Goal: Task Accomplishment & Management: Use online tool/utility

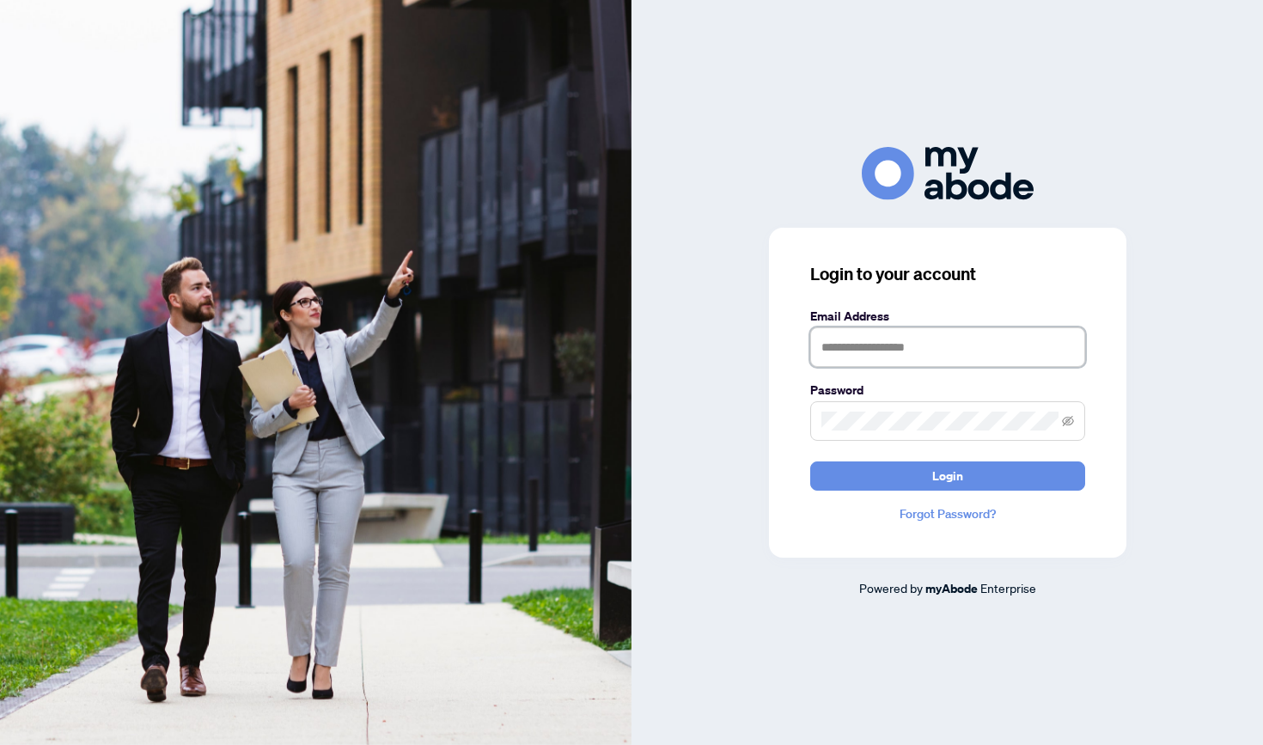
type input "**********"
click at [947, 475] on button "Login" at bounding box center [947, 475] width 275 height 29
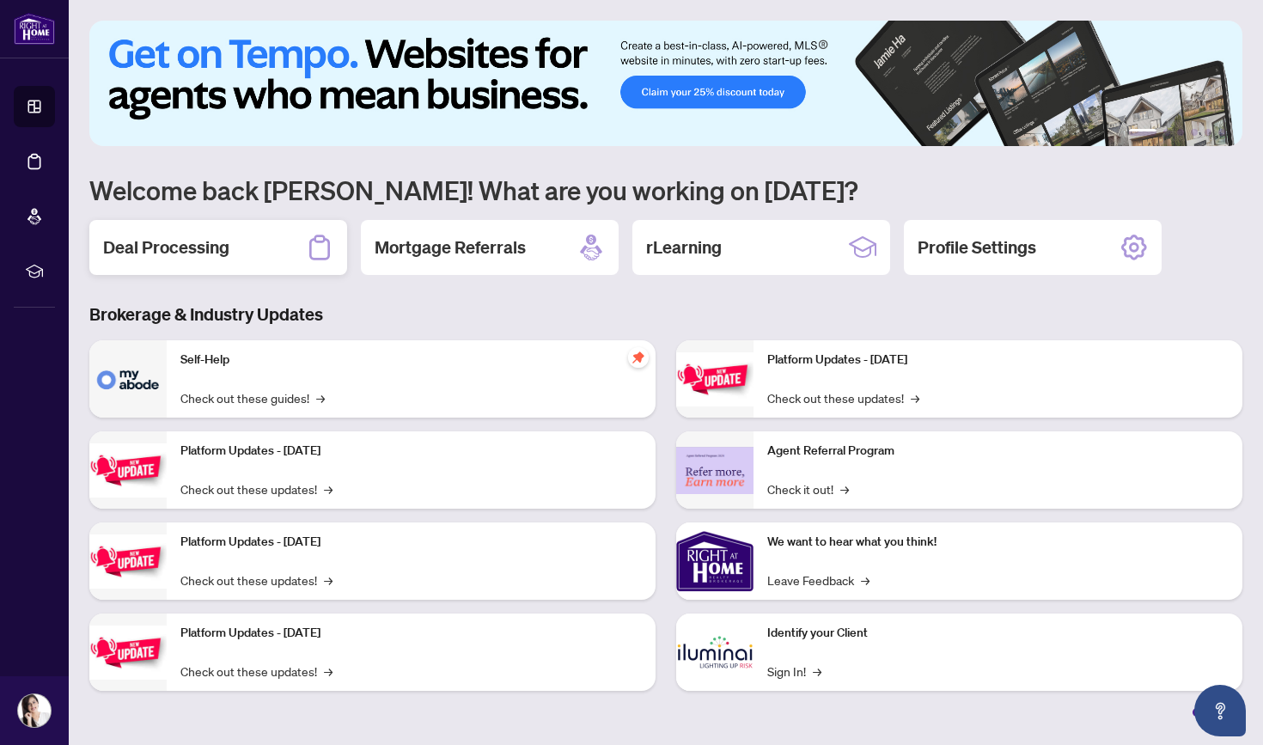
click at [246, 237] on div "Deal Processing" at bounding box center [218, 247] width 258 height 55
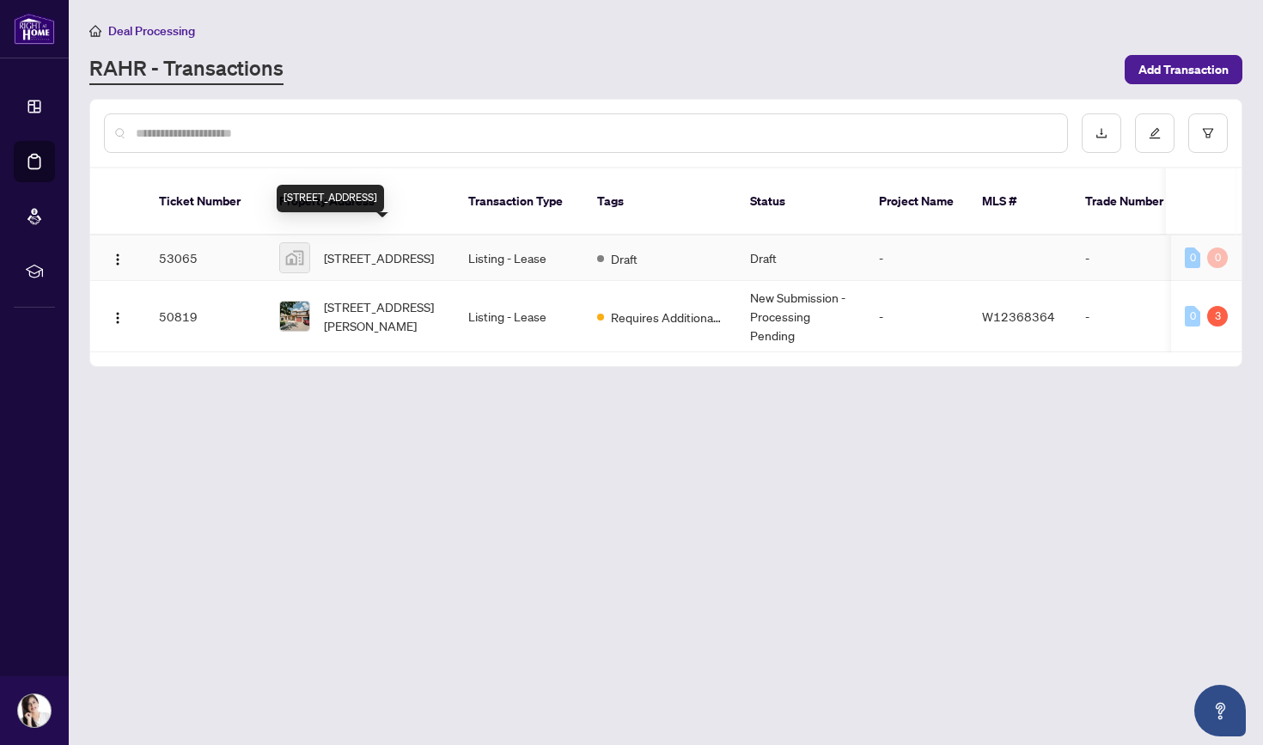
click at [340, 253] on span "[STREET_ADDRESS]" at bounding box center [379, 257] width 110 height 19
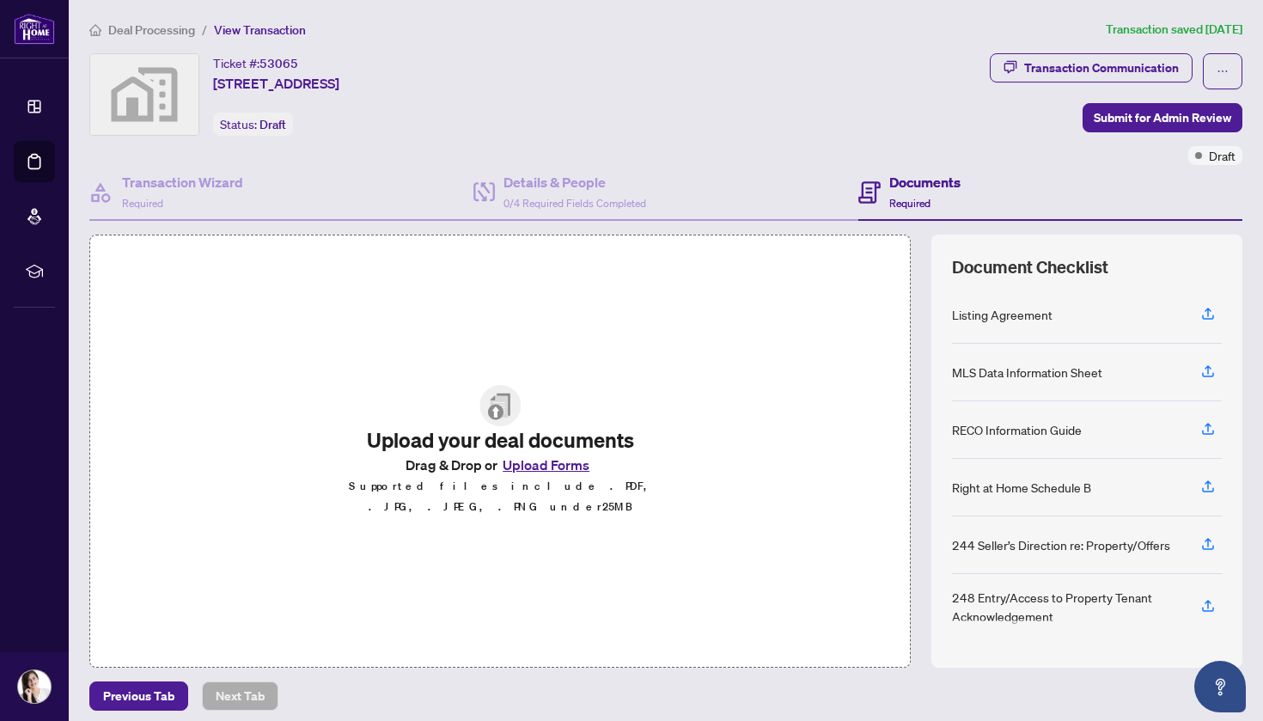
scroll to position [24, 0]
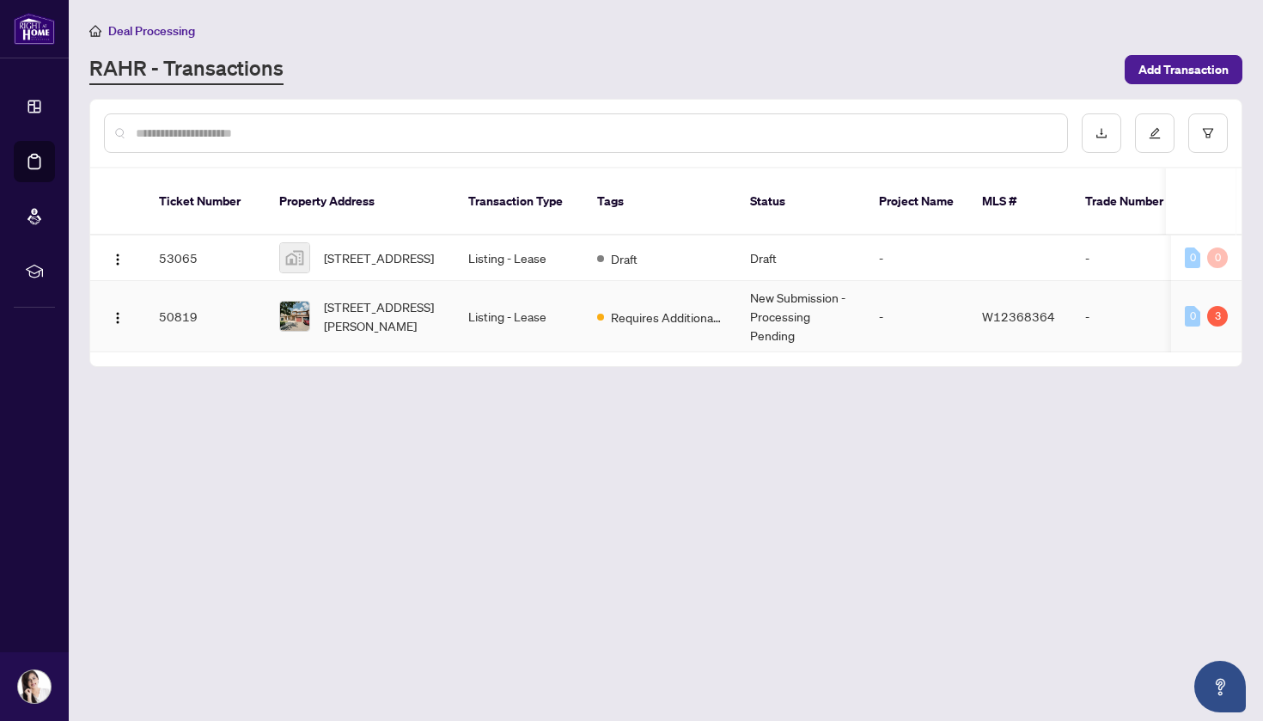
click at [519, 295] on td "Listing - Lease" at bounding box center [519, 316] width 129 height 71
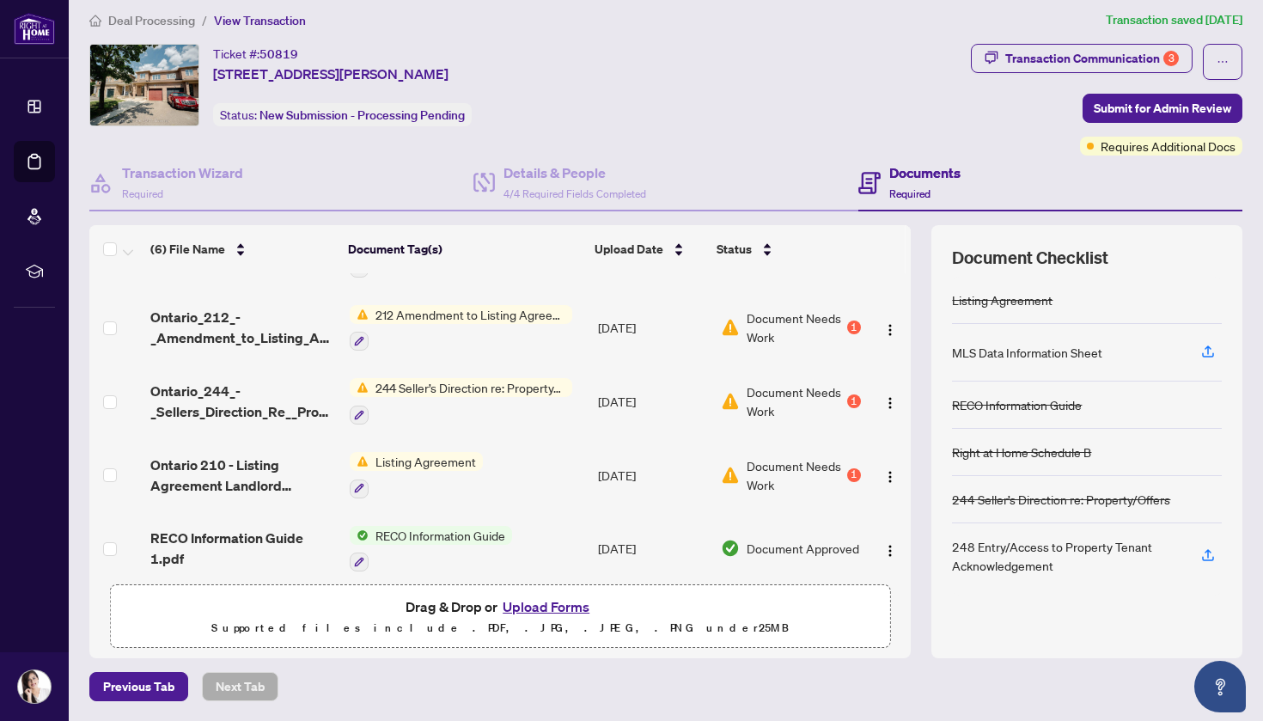
scroll to position [134, 0]
